Goal: Check status

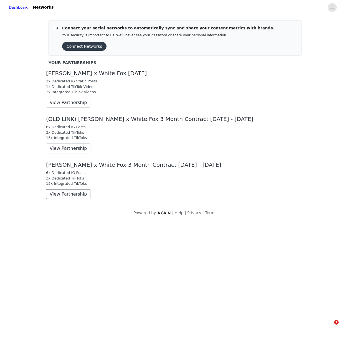
click at [75, 196] on button "View Partnership" at bounding box center [68, 194] width 44 height 10
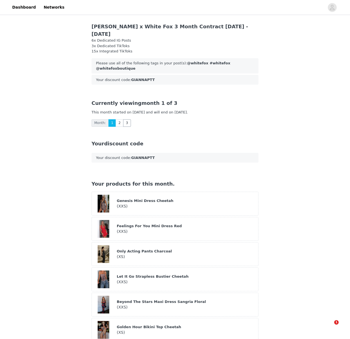
click at [126, 119] on link "3" at bounding box center [127, 122] width 8 height 7
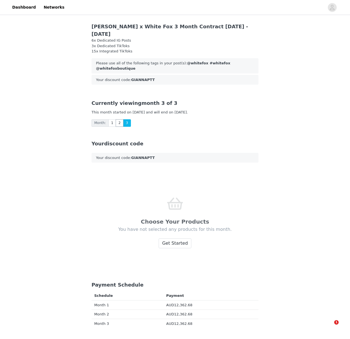
click at [121, 119] on link "2" at bounding box center [120, 122] width 8 height 7
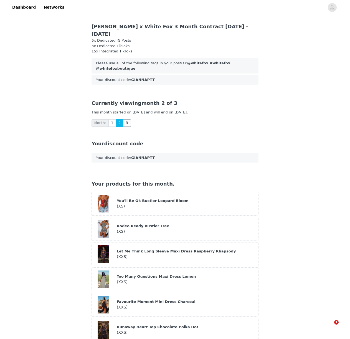
click at [124, 119] on link "3" at bounding box center [127, 122] width 8 height 7
